Goal: Information Seeking & Learning: Check status

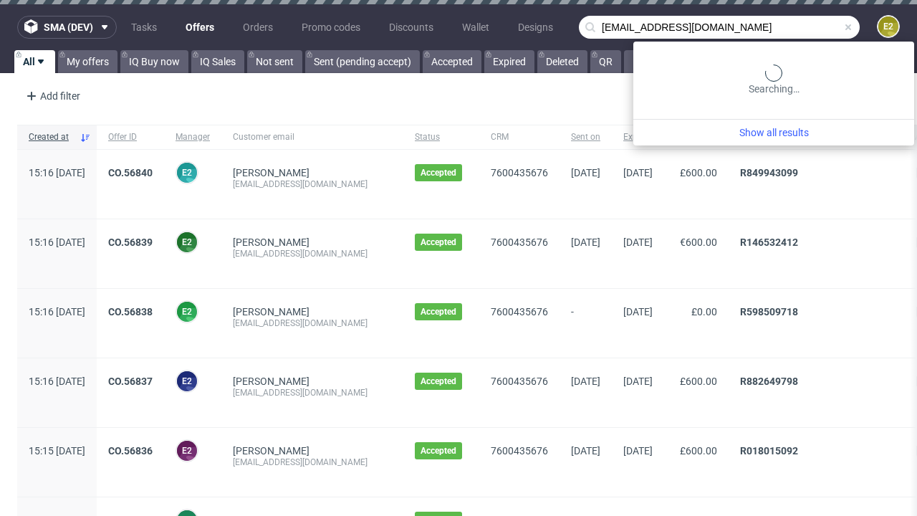
type input "[EMAIL_ADDRESS][DOMAIN_NAME]"
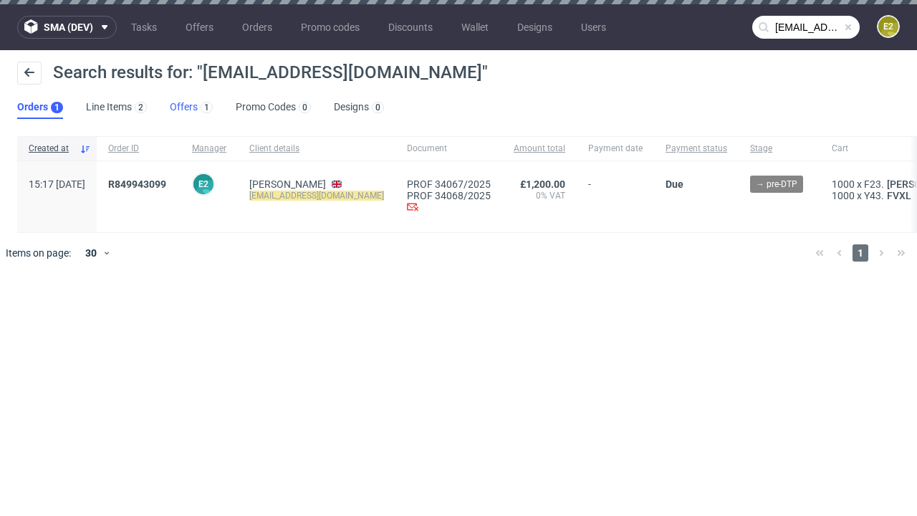
click at [191, 107] on link "Offers 1" at bounding box center [191, 107] width 43 height 23
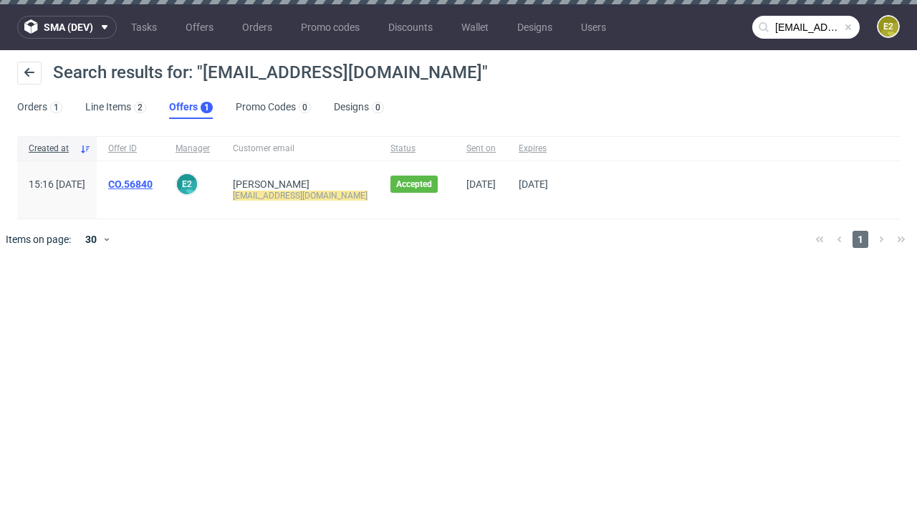
click at [153, 184] on link "CO.56840" at bounding box center [130, 183] width 44 height 11
